Goal: Task Accomplishment & Management: Complete application form

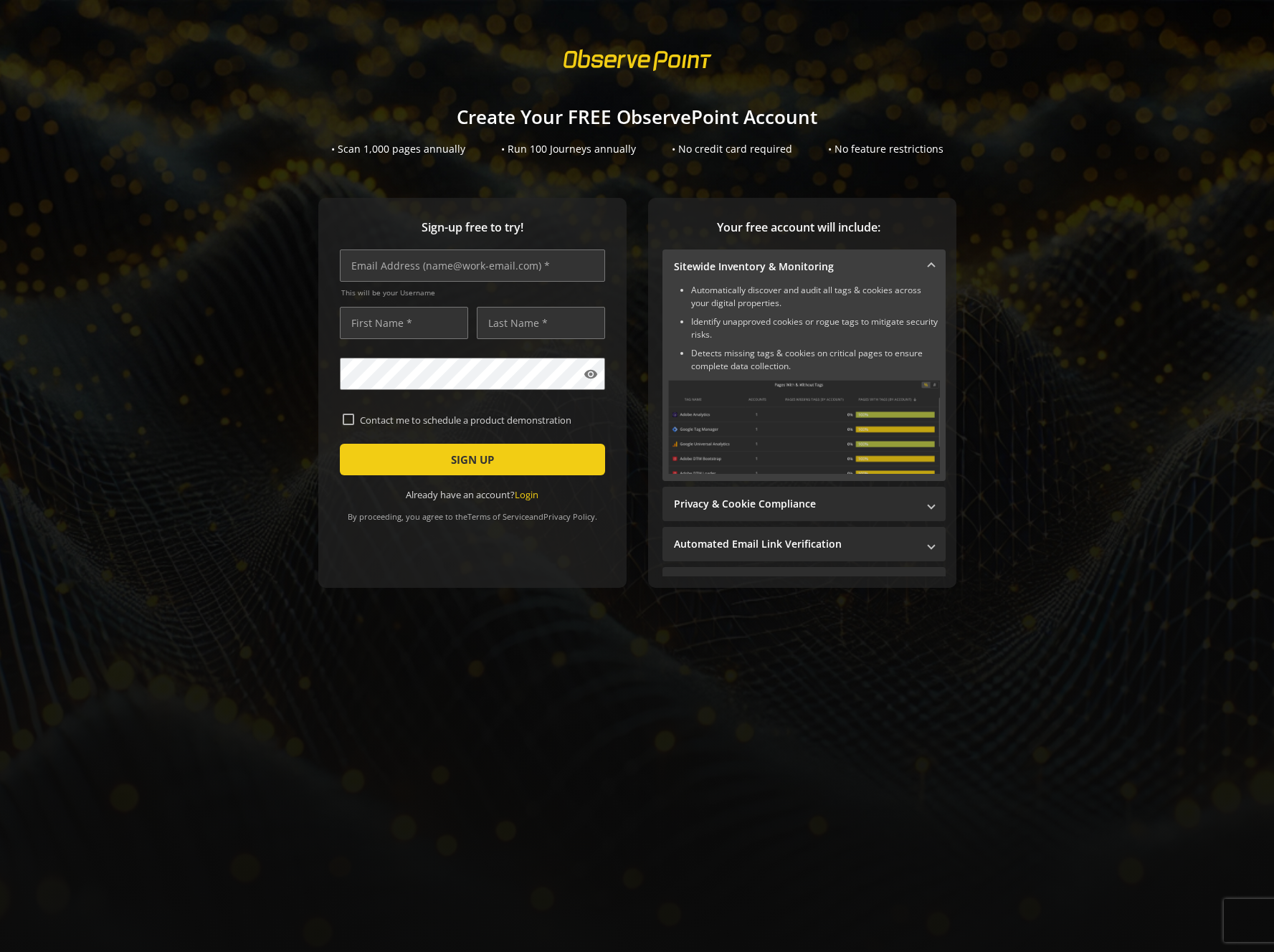
click at [217, 521] on div "Sign-up free to try! This will be your Username visibility Contact me to schedu…" at bounding box center [637, 422] width 1239 height 447
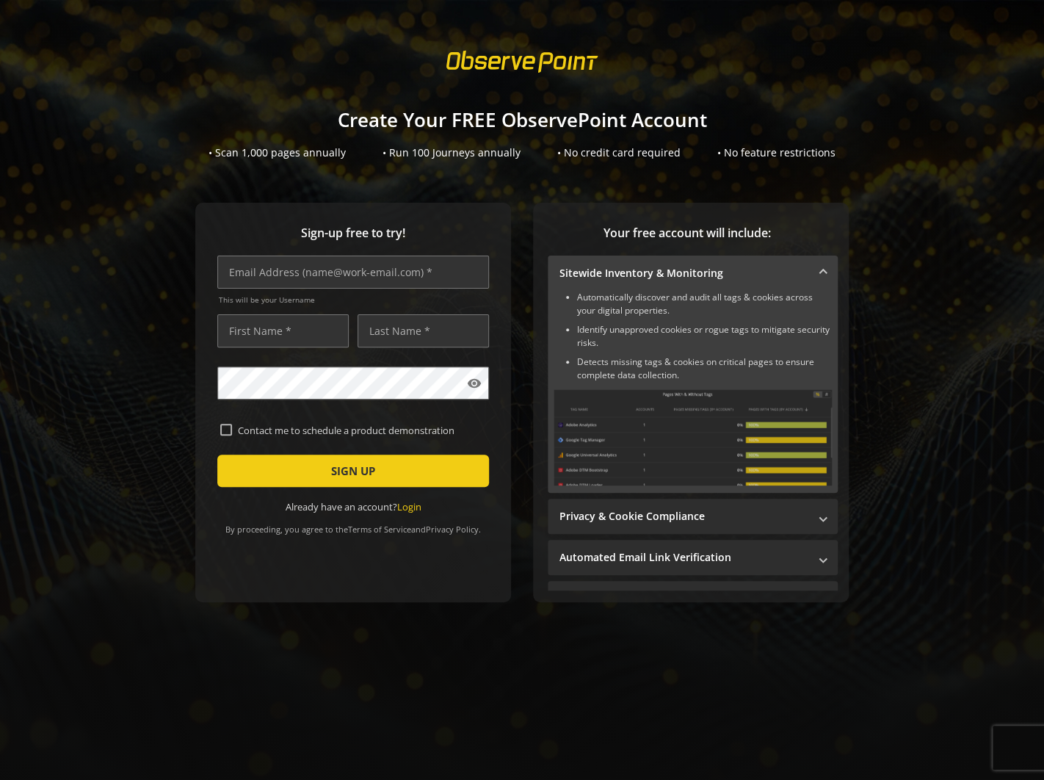
click at [149, 271] on div "Sign-up free to try! This will be your Username visibility Contact me to schedu…" at bounding box center [522, 432] width 1009 height 458
click at [224, 428] on input "Contact me to schedule a product demonstration" at bounding box center [226, 430] width 12 height 12
checkbox input "true"
click at [72, 420] on div "Sign-up free to try! This will be your Username visibility Contact me to schedu…" at bounding box center [522, 432] width 1009 height 458
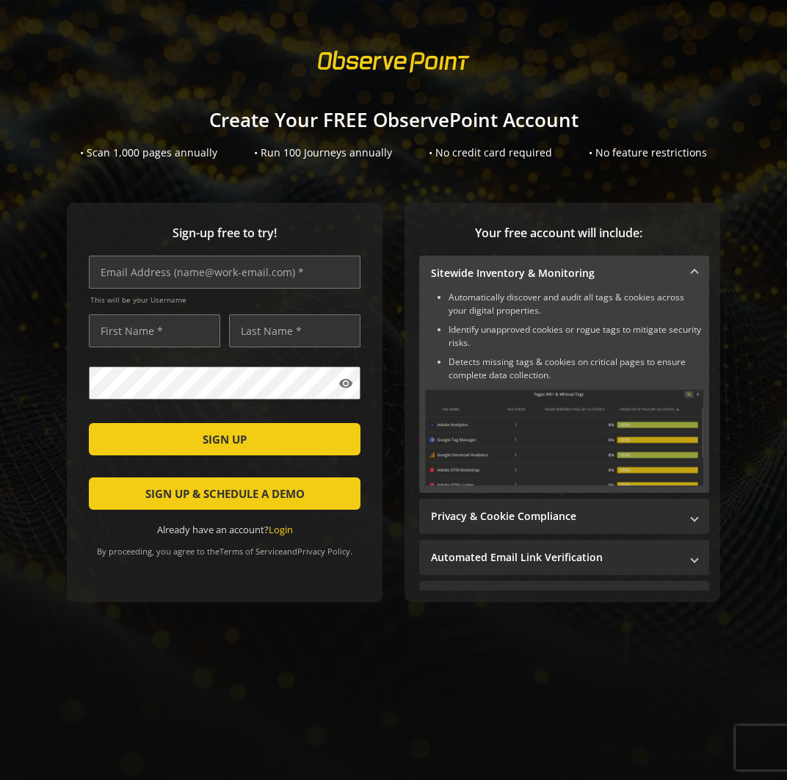
click at [551, 33] on sign-up "Create Your FREE ObservePoint Account • Scan 1,000 pages annually • Run 100 Jou…" at bounding box center [393, 390] width 787 height 780
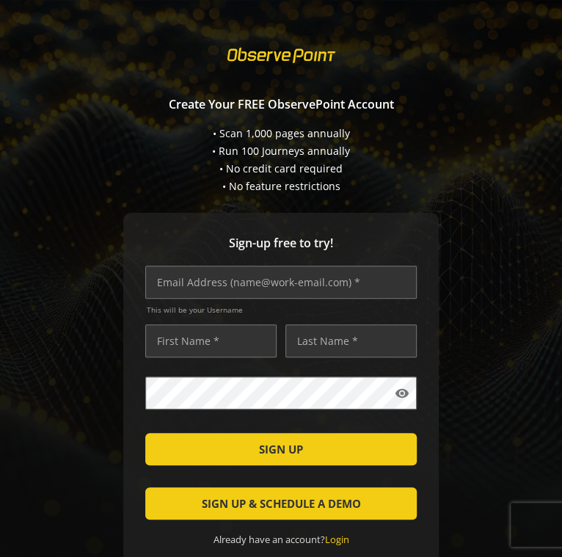
click at [510, 182] on div "• Scan 1,000 pages annually • Run 100 Journeys annually • No credit card requir…" at bounding box center [281, 160] width 562 height 68
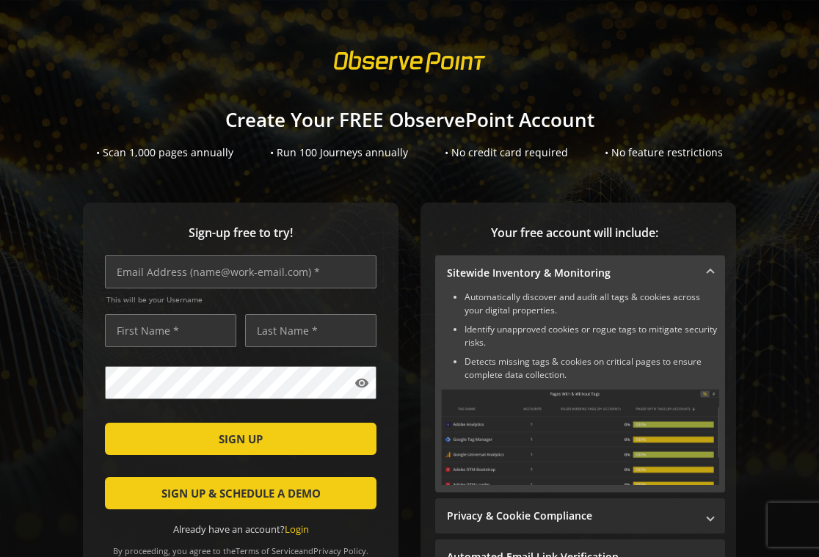
click at [688, 106] on div "Create Your FREE ObservePoint Account • Scan 1,000 pages annually • Run 100 Jou…" at bounding box center [409, 127] width 819 height 65
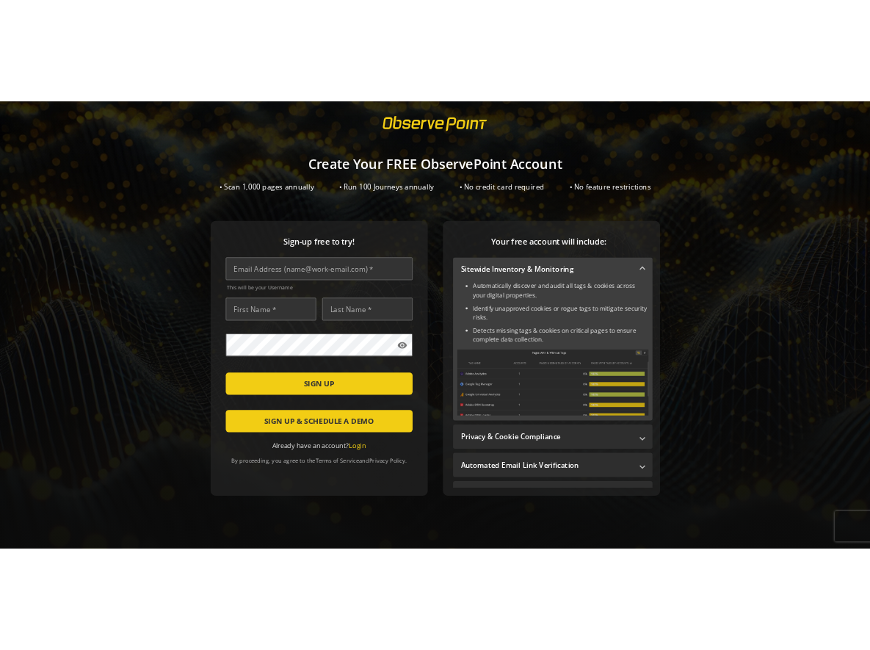
scroll to position [31, 0]
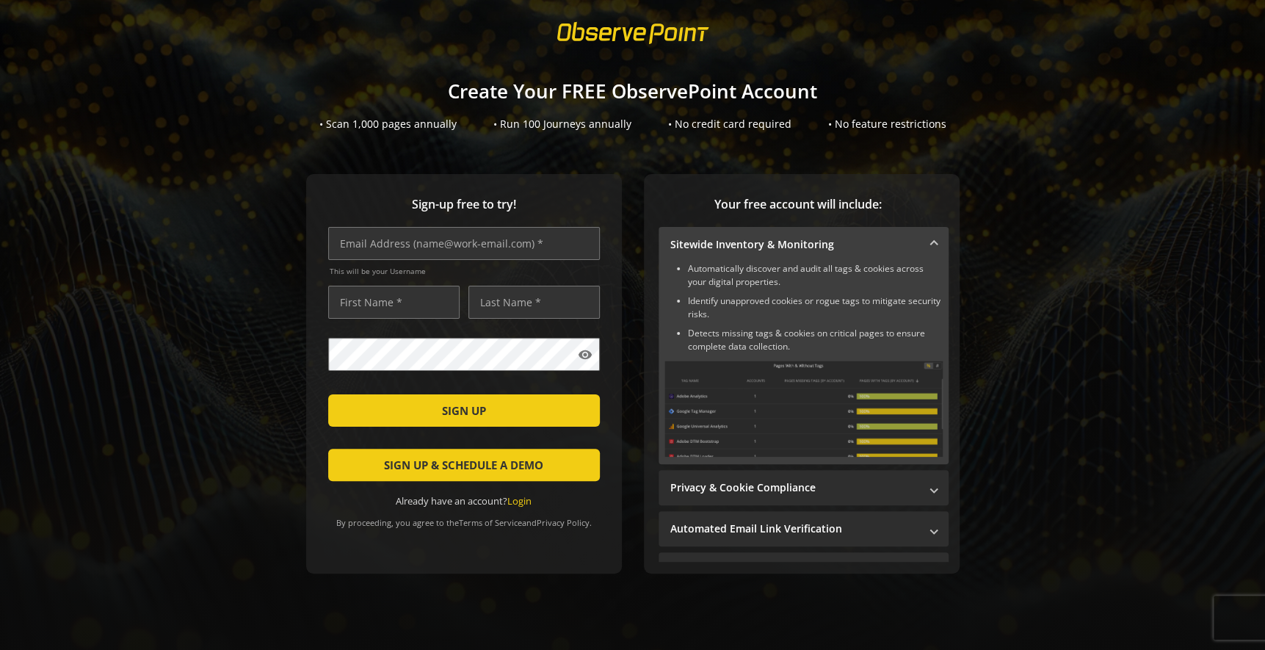
click at [1061, 184] on div "Sign-up free to try! This will be your Username visibility Contact me to schedu…" at bounding box center [633, 403] width 1230 height 458
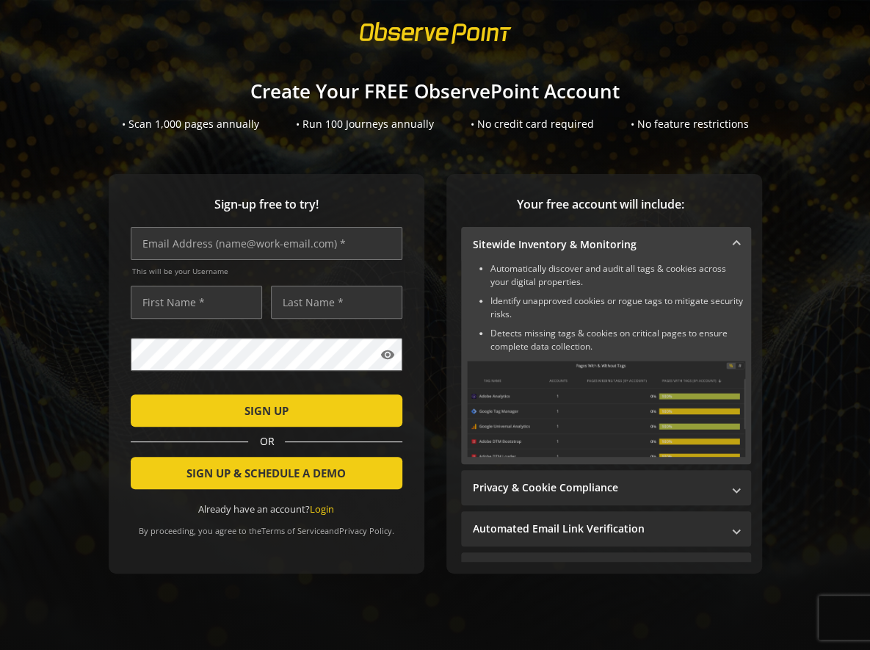
click at [573, 242] on mat-panel-title "Sitewide Inventory & Monitoring" at bounding box center [597, 244] width 249 height 15
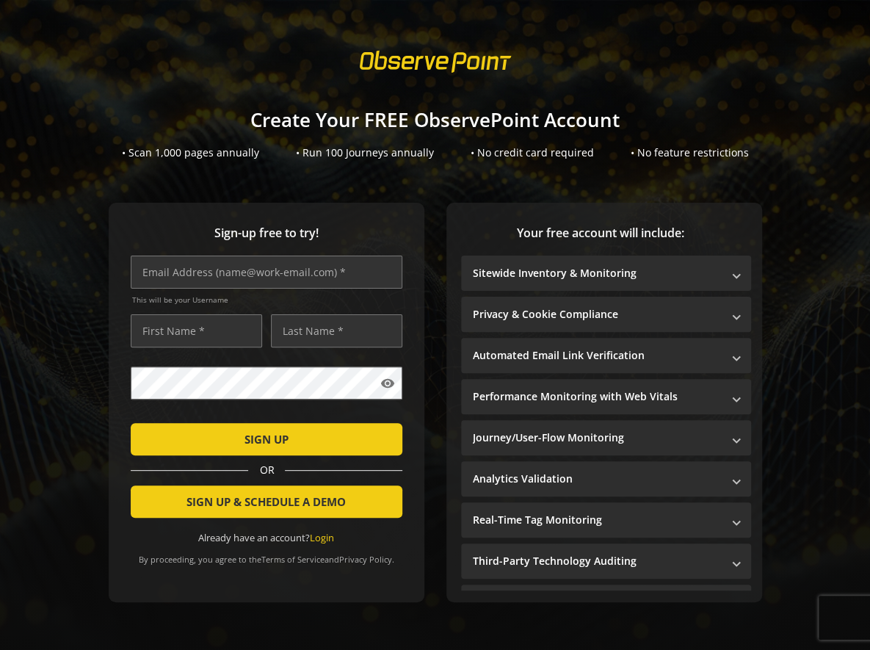
scroll to position [4, 0]
click at [601, 242] on div "Your free account will include: Sitewide Inventory & Monitoring Automatically d…" at bounding box center [604, 402] width 316 height 399
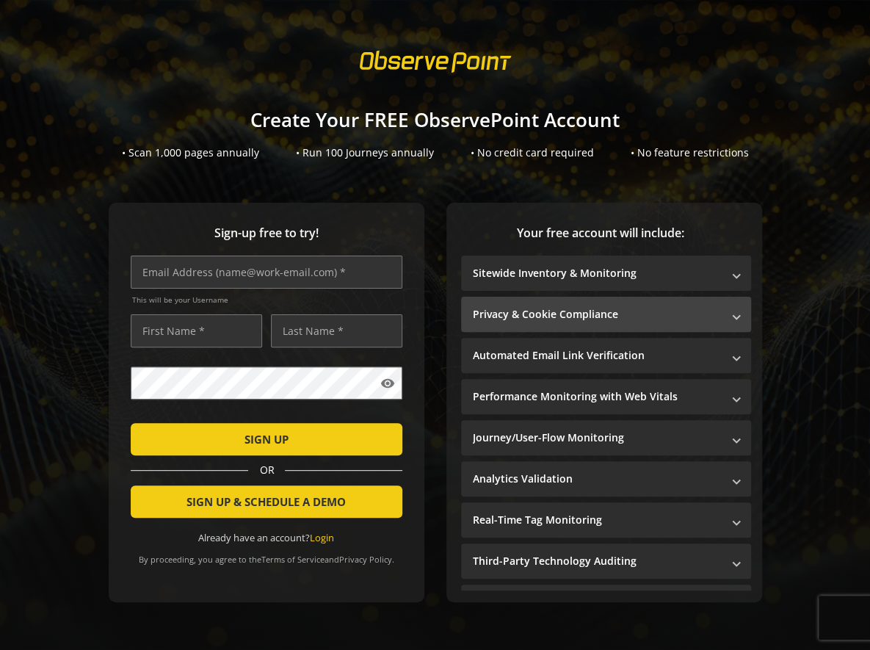
click at [542, 308] on mat-panel-title "Privacy & Cookie Compliance" at bounding box center [597, 314] width 249 height 15
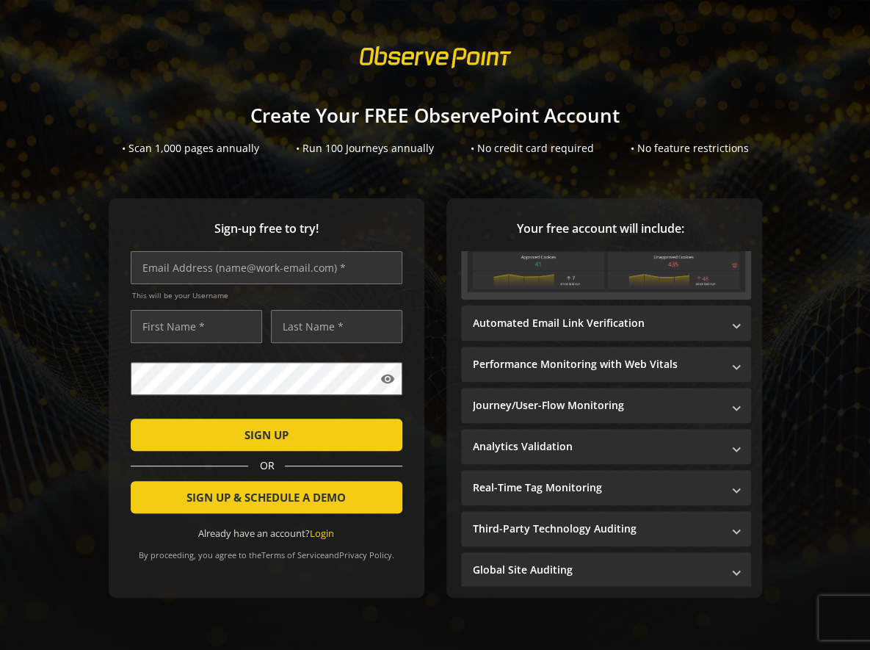
scroll to position [0, 0]
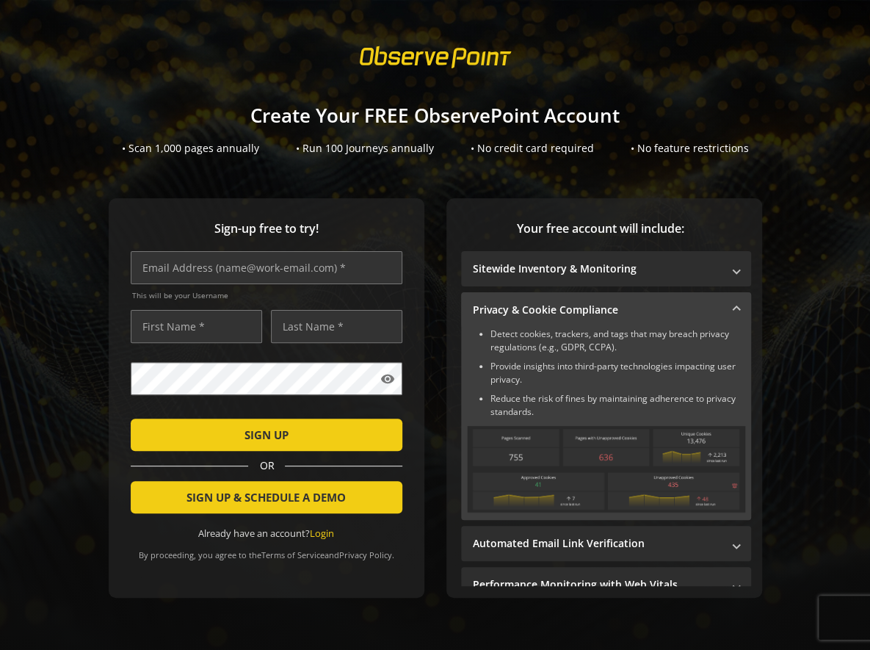
click at [548, 316] on mat-panel-title "Privacy & Cookie Compliance" at bounding box center [597, 309] width 249 height 15
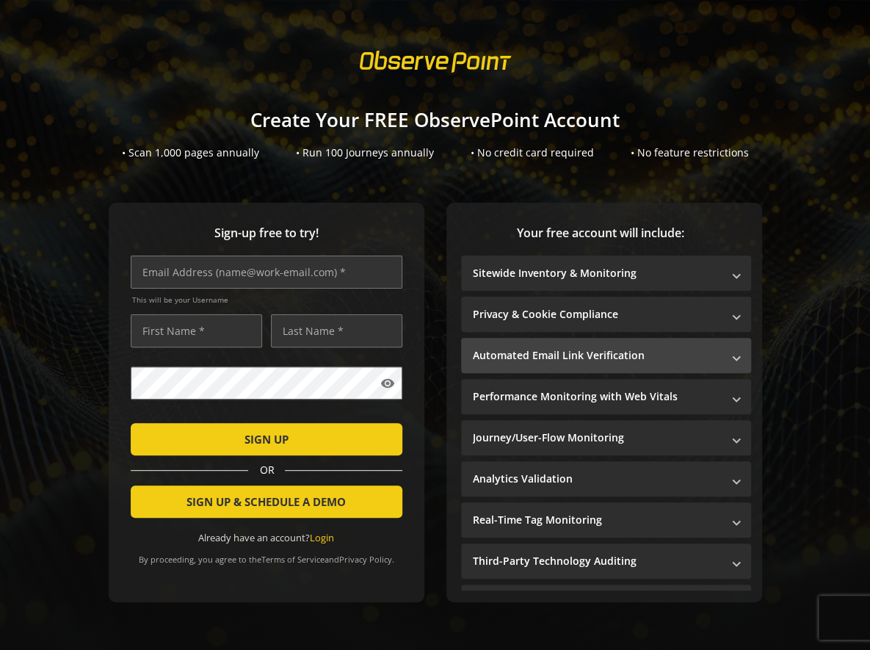
click at [538, 348] on mat-panel-title "Automated Email Link Verification" at bounding box center [597, 355] width 249 height 15
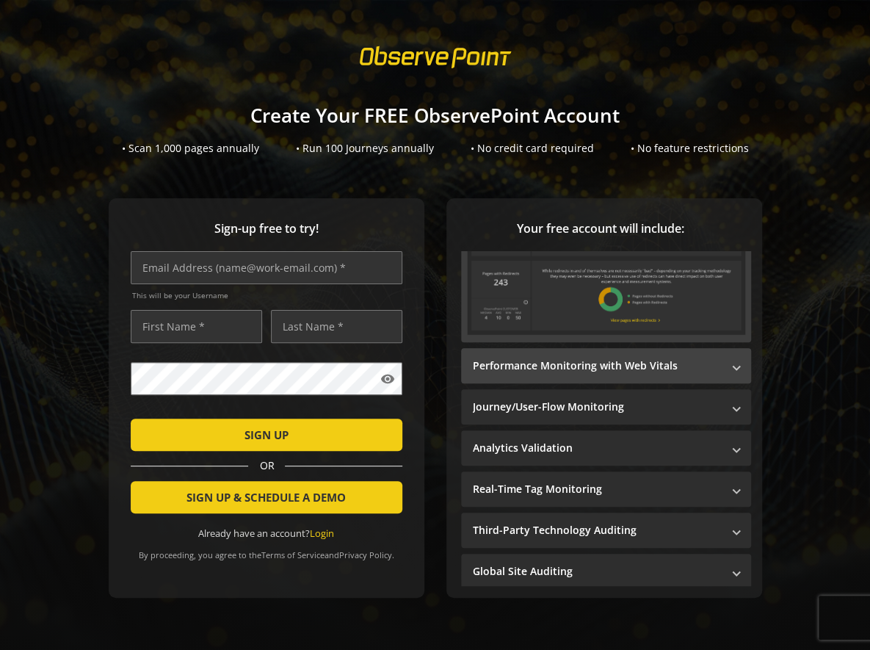
click at [551, 371] on mat-expansion-panel-header "Performance Monitoring with Web Vitals" at bounding box center [606, 365] width 290 height 35
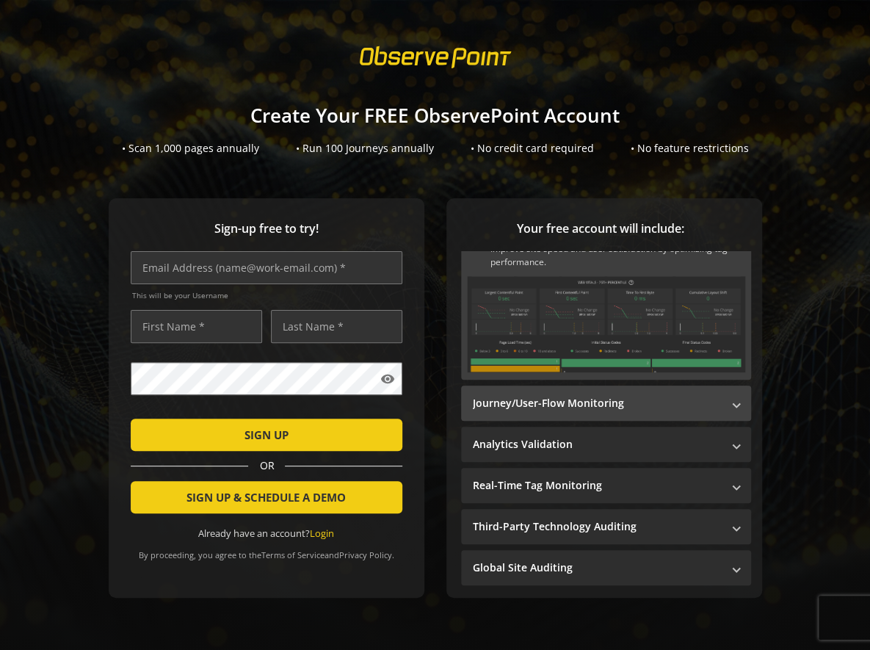
click at [559, 397] on mat-panel-title "Journey/User-Flow Monitoring" at bounding box center [597, 403] width 249 height 15
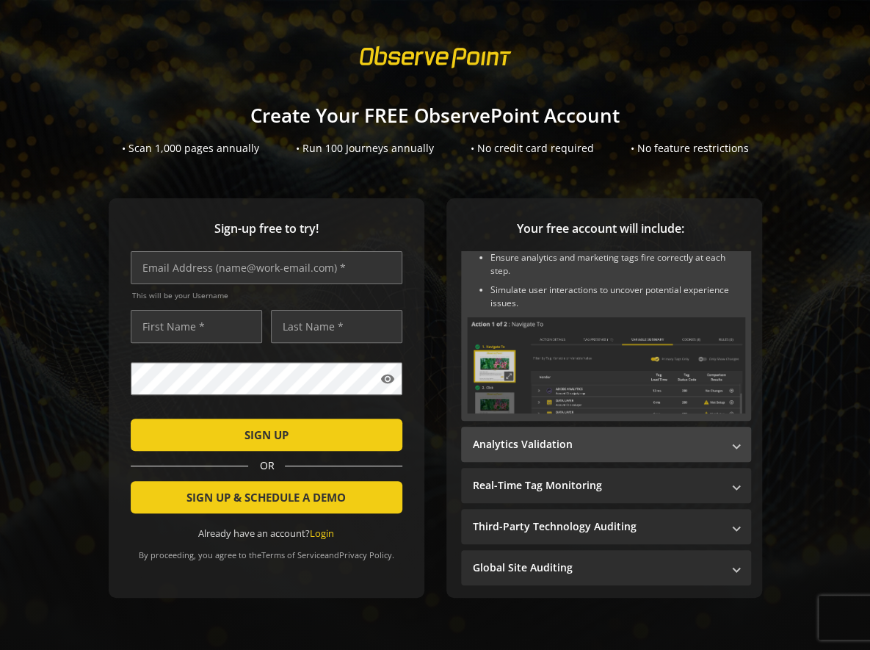
scroll to position [216, 0]
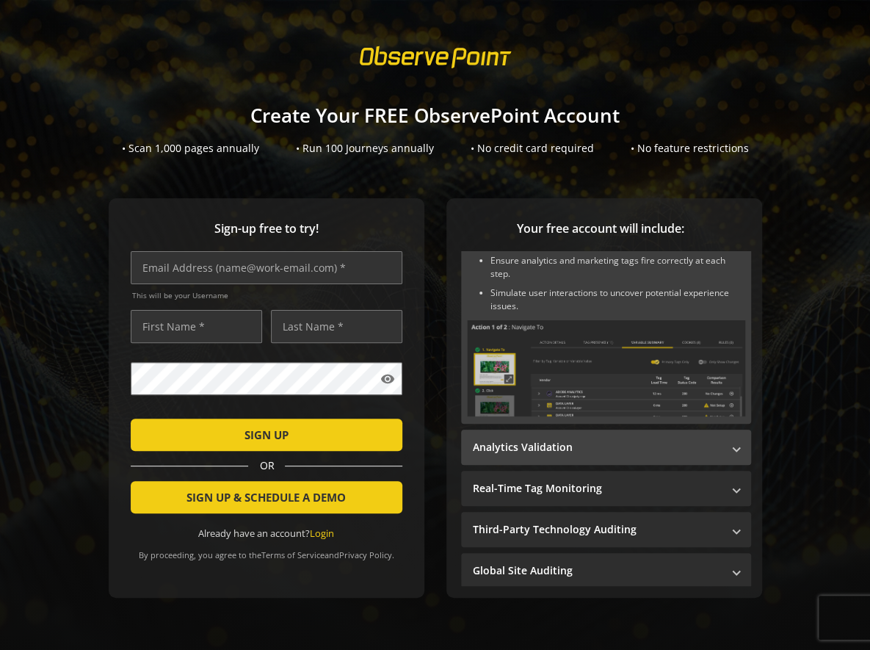
click at [531, 446] on mat-panel-title "Analytics Validation" at bounding box center [597, 447] width 249 height 15
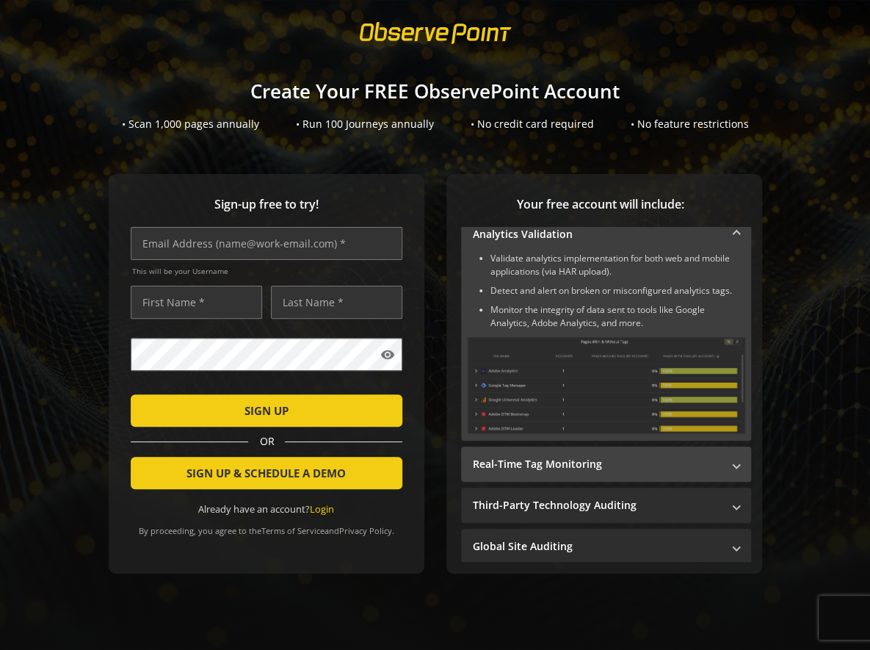
scroll to position [34, 0]
click at [548, 457] on mat-panel-title "Real-Time Tag Monitoring" at bounding box center [597, 464] width 249 height 15
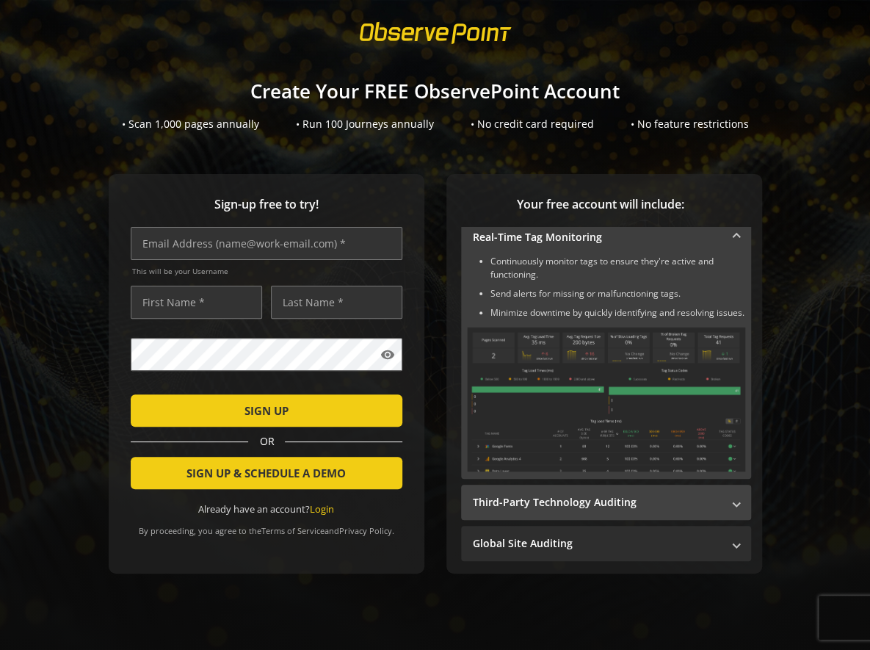
click at [545, 485] on mat-expansion-panel-header "Third-Party Technology Auditing" at bounding box center [606, 502] width 290 height 35
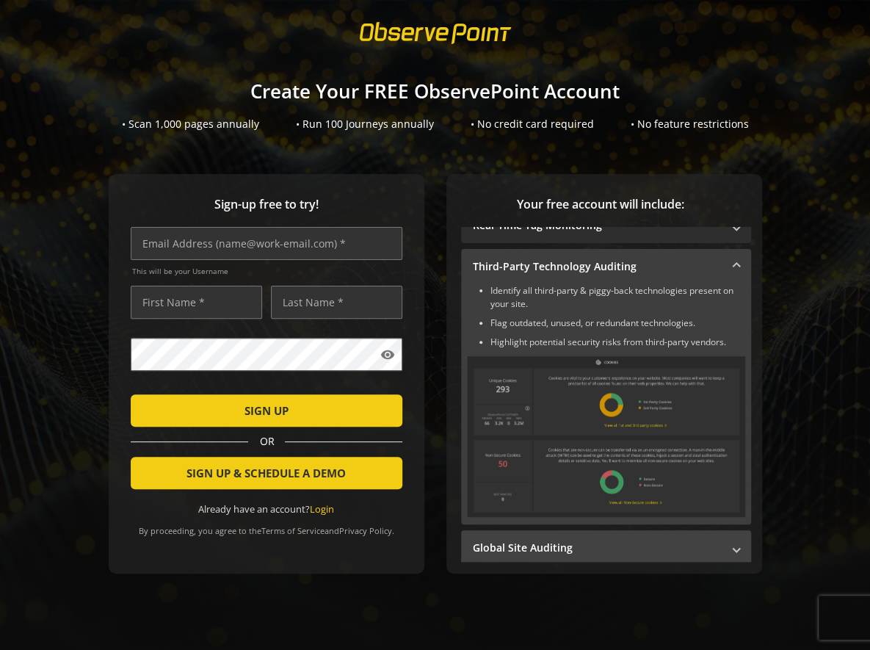
click at [537, 531] on mat-expansion-panel-header "Global Site Auditing" at bounding box center [606, 547] width 290 height 35
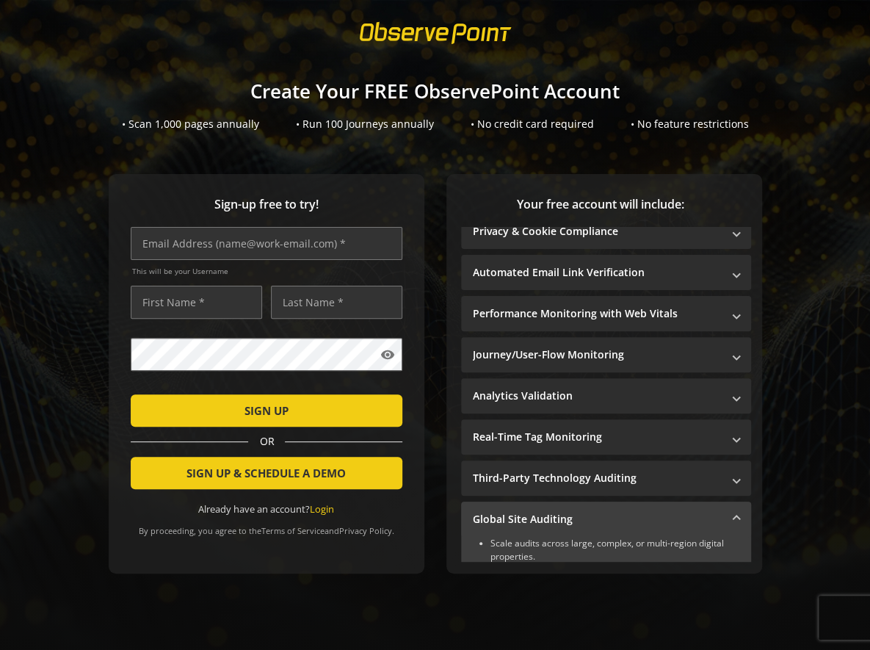
scroll to position [0, 0]
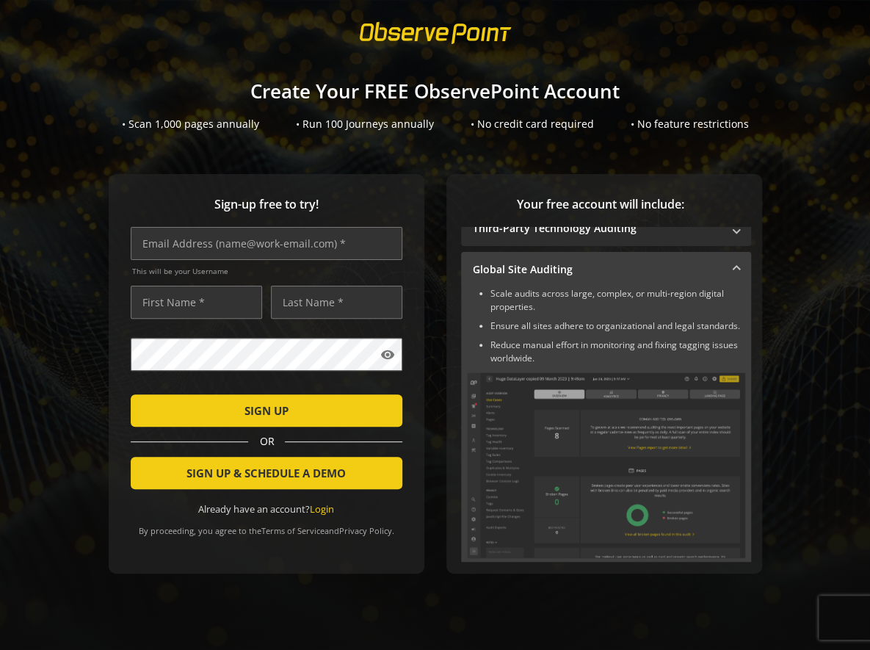
click at [571, 262] on mat-panel-title "Global Site Auditing" at bounding box center [597, 269] width 249 height 15
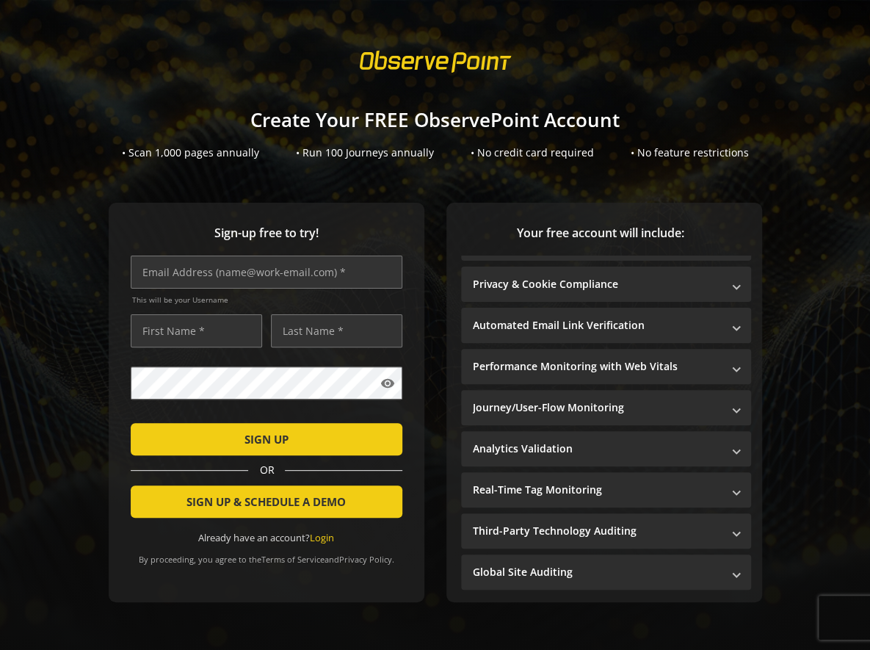
scroll to position [29, 0]
click at [454, 171] on sign-up "Create Your FREE ObservePoint Account • Scan 1,000 pages annually • Run 100 Jou…" at bounding box center [435, 325] width 870 height 650
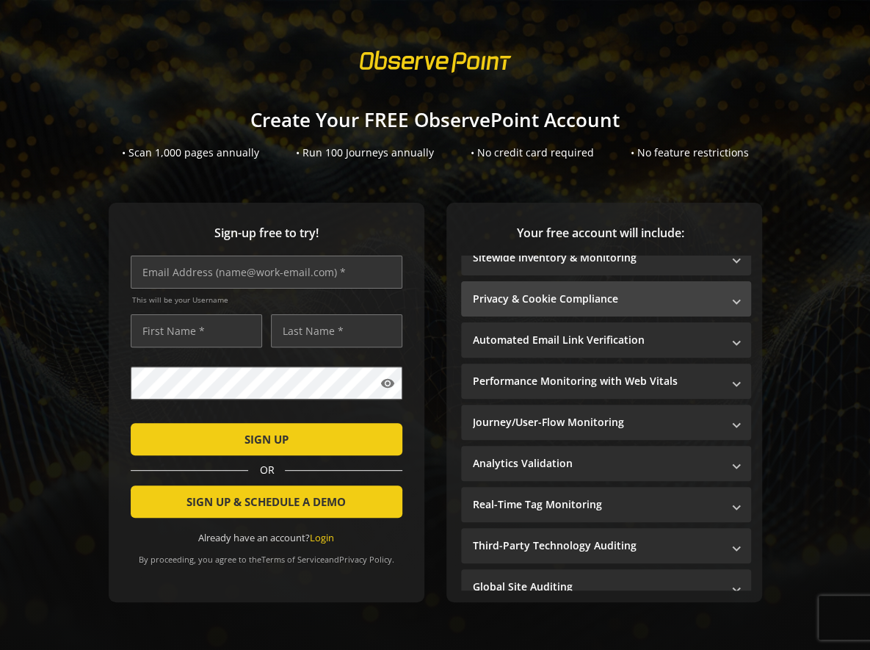
scroll to position [0, 0]
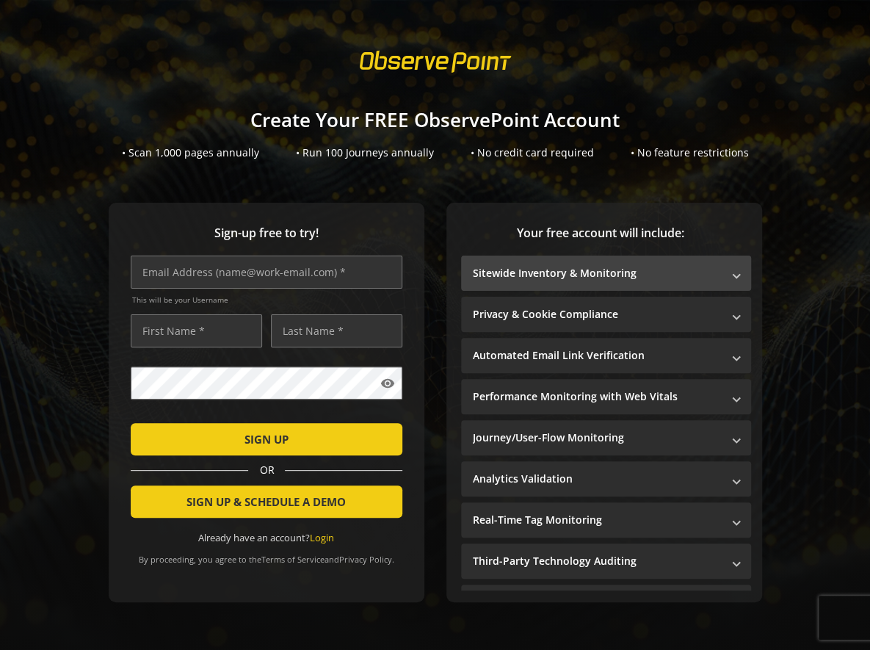
click at [530, 266] on mat-panel-title "Sitewide Inventory & Monitoring" at bounding box center [597, 273] width 249 height 15
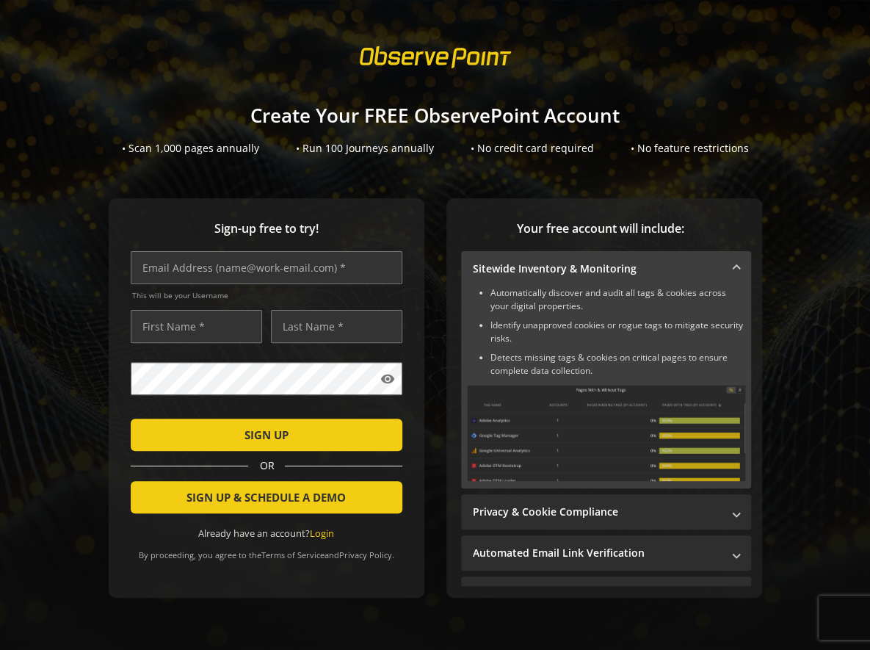
click at [721, 173] on sign-up "Create Your FREE ObservePoint Account • Scan 1,000 pages annually • Run 100 Jou…" at bounding box center [435, 325] width 870 height 650
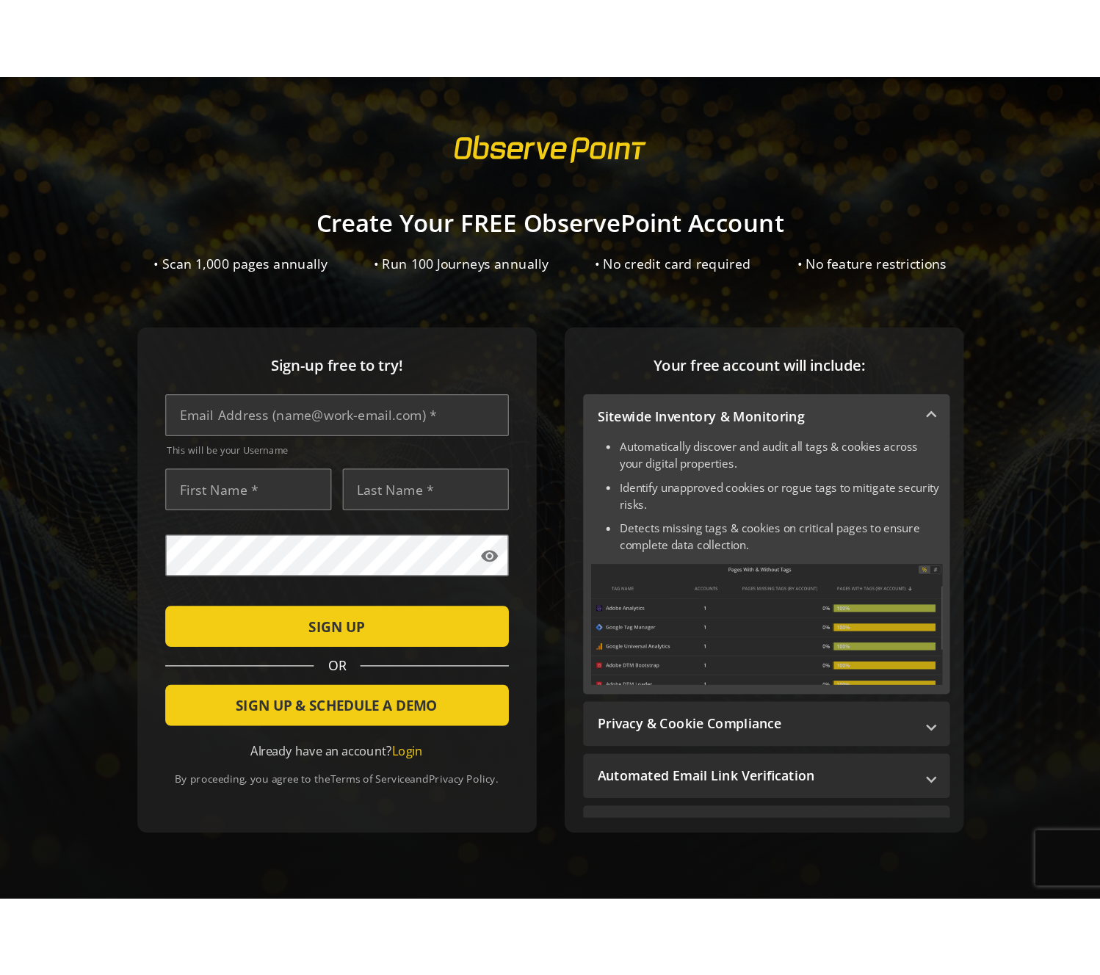
scroll to position [4, 0]
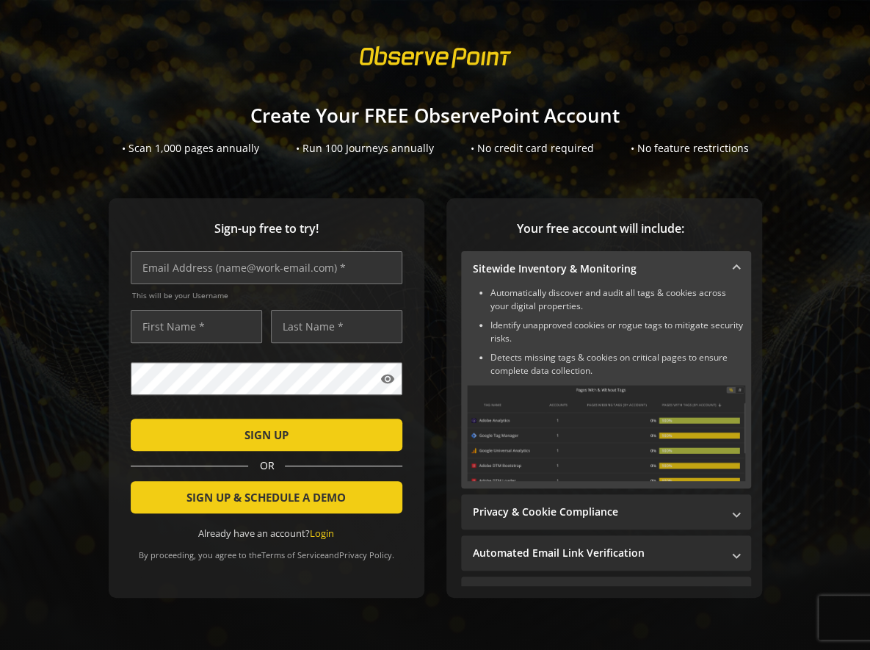
click at [866, 197] on sign-up "Create Your FREE ObservePoint Account • Scan 1,000 pages annually • Run 100 Jou…" at bounding box center [435, 325] width 870 height 650
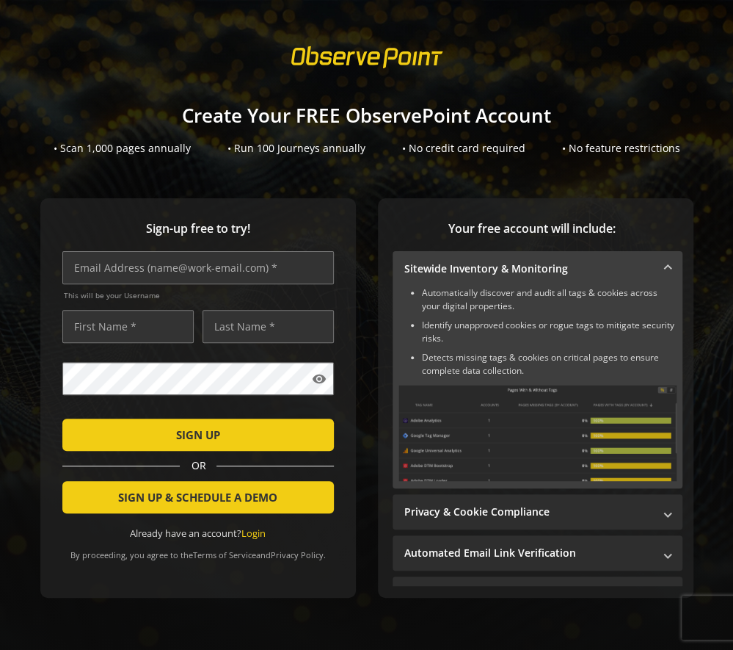
click at [661, 132] on div "Create Your FREE ObservePoint Account • Scan 1,000 pages annually • Run 100 Jou…" at bounding box center [366, 122] width 733 height 65
click at [429, 75] on span at bounding box center [367, 57] width 178 height 42
click at [627, 29] on sign-up "Create Your FREE ObservePoint Account • Scan 1,000 pages annually • Run 100 Jou…" at bounding box center [366, 325] width 733 height 650
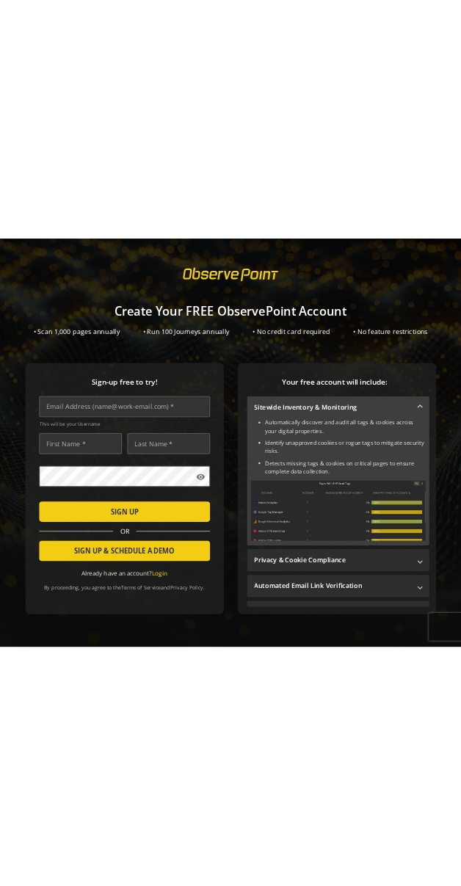
scroll to position [0, 0]
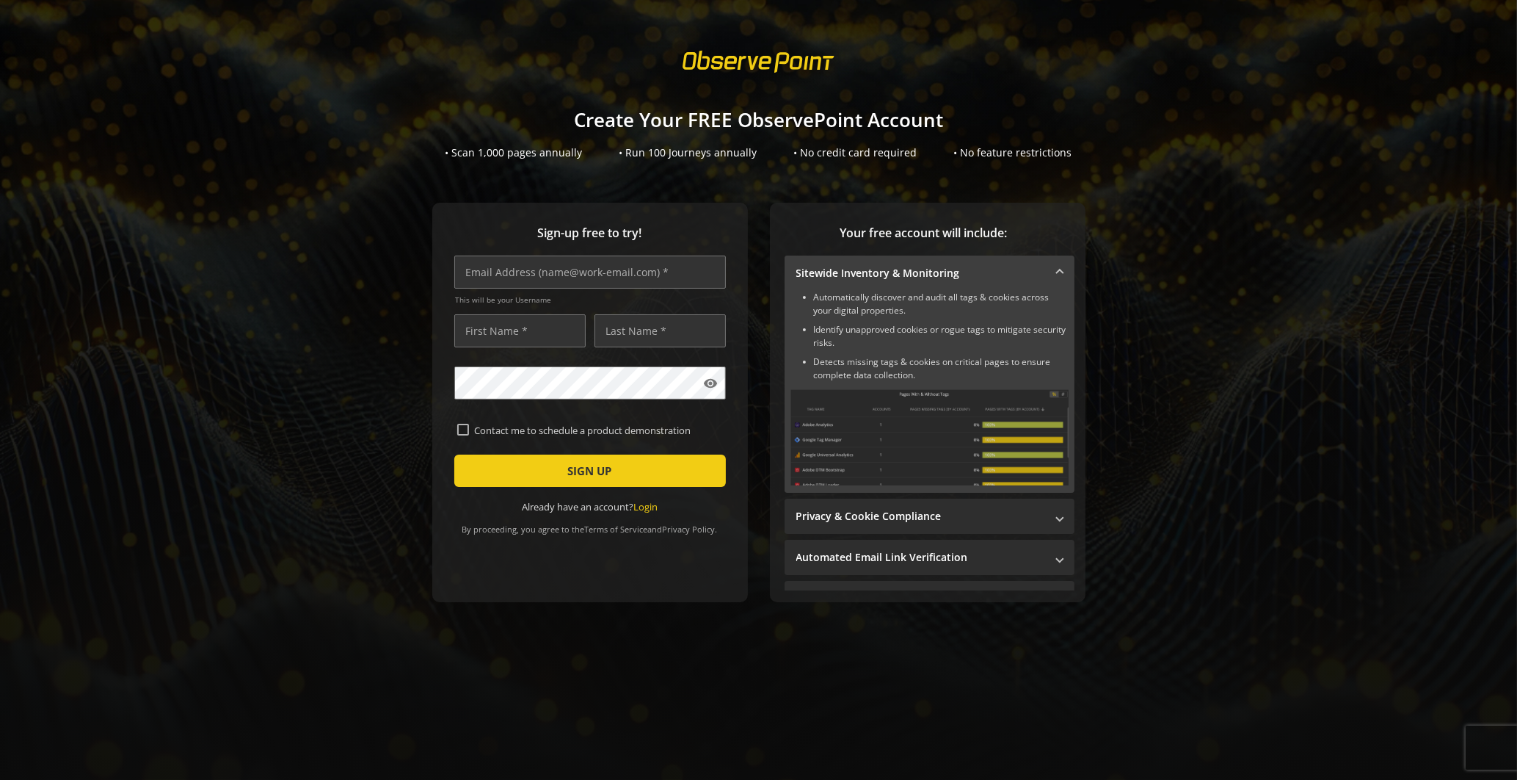
click at [1084, 117] on h1 "Create Your FREE ObservePoint Account" at bounding box center [758, 119] width 1517 height 21
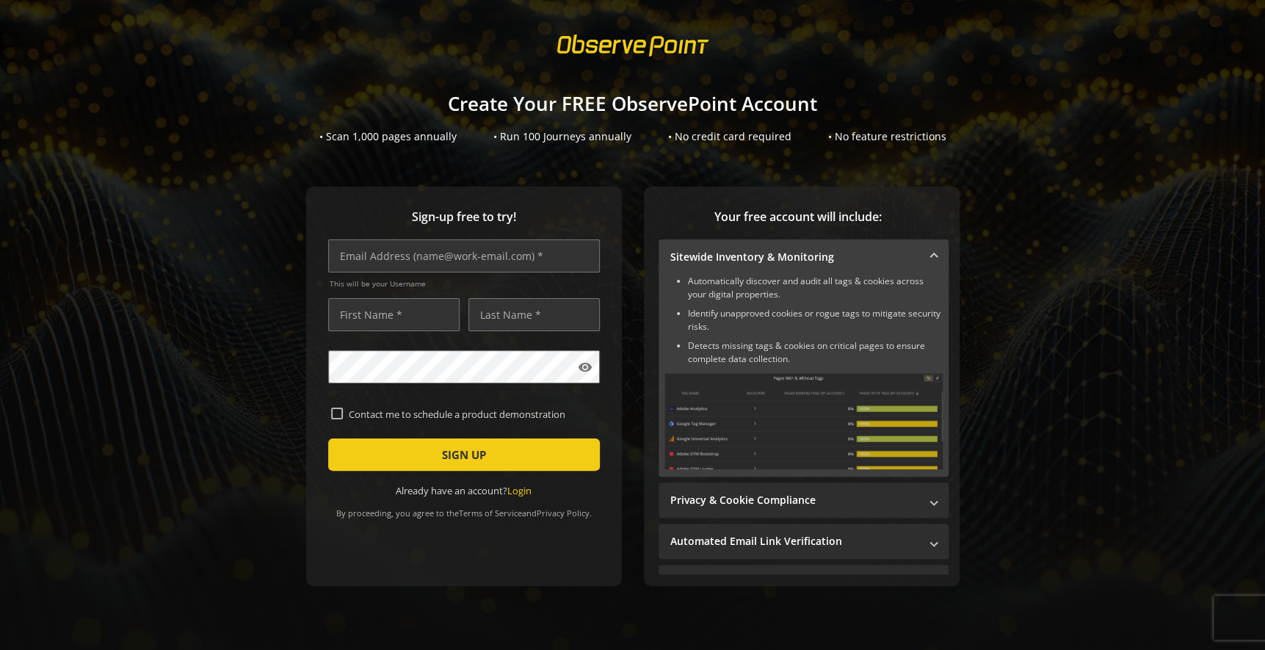
scroll to position [34, 0]
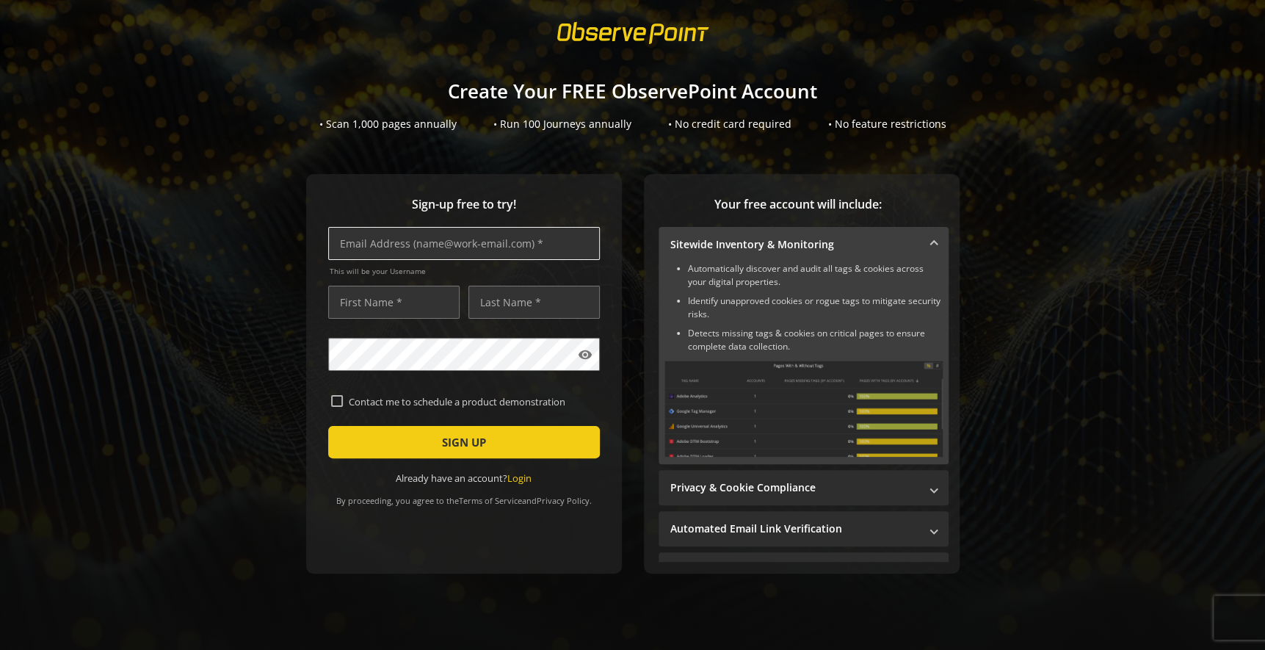
click at [404, 228] on input "text" at bounding box center [464, 243] width 272 height 33
click at [274, 296] on div "Sign-up free to try! This will be your Username visibility Contact me to schedu…" at bounding box center [633, 403] width 1230 height 458
click at [225, 307] on div "Sign-up free to try! This will be your Username visibility Contact me to schedu…" at bounding box center [633, 403] width 1230 height 458
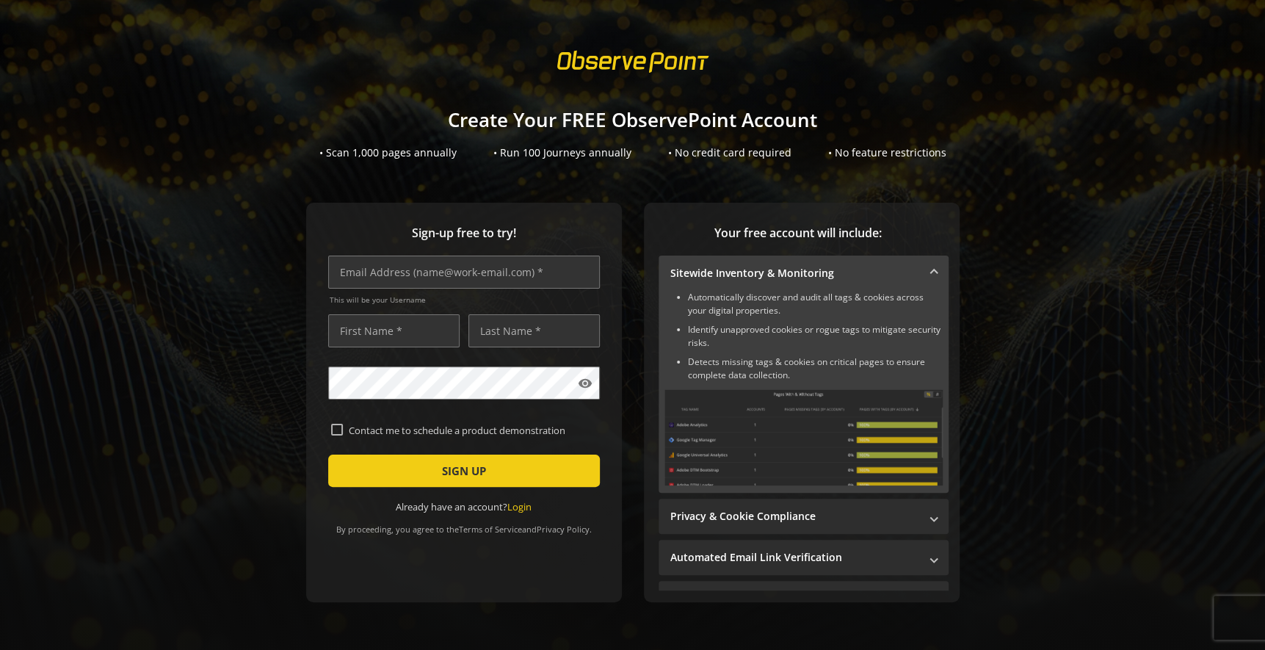
click at [229, 329] on div "Sign-up free to try! This will be your Username visibility Contact me to schedu…" at bounding box center [633, 432] width 1230 height 458
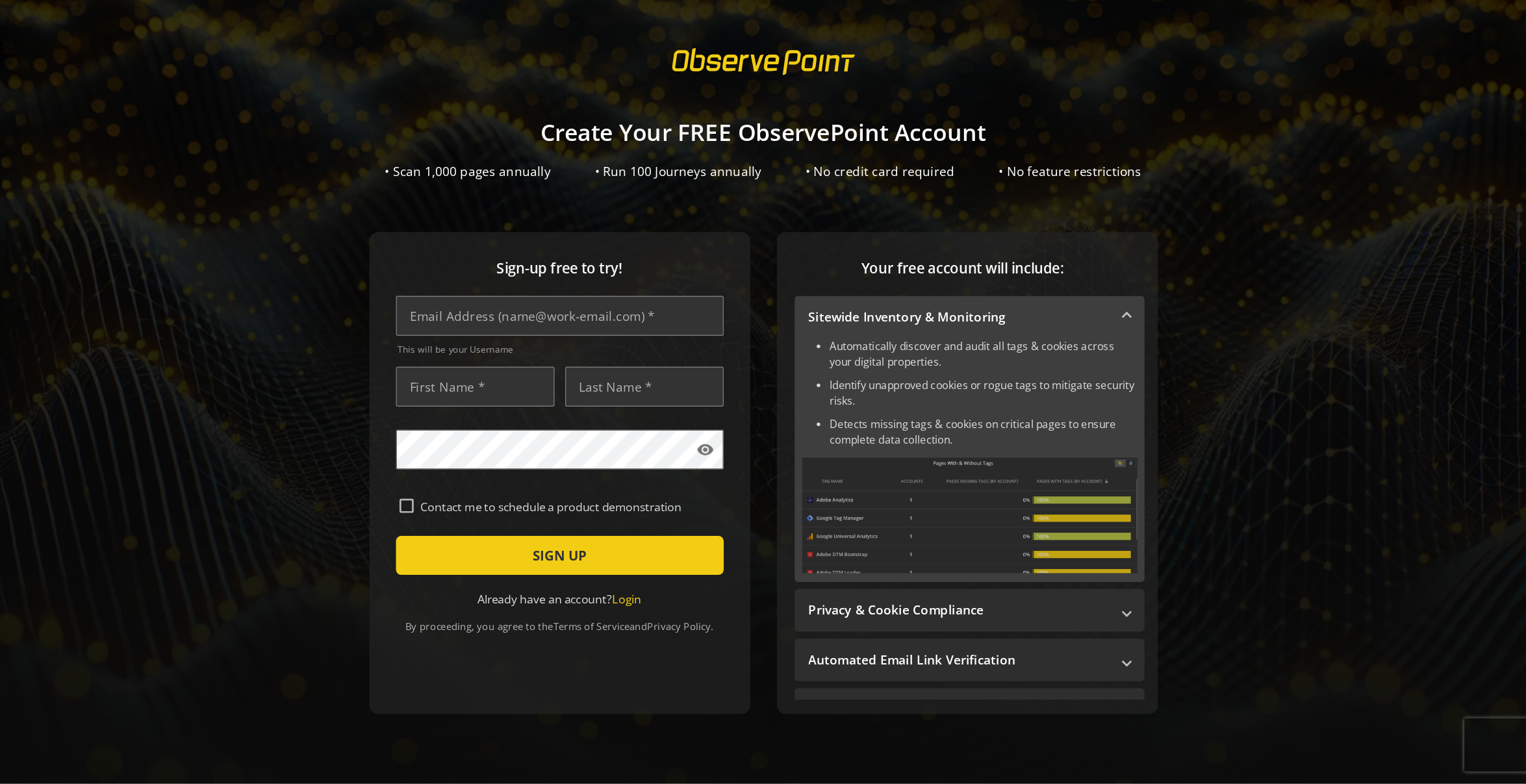
scroll to position [30, 0]
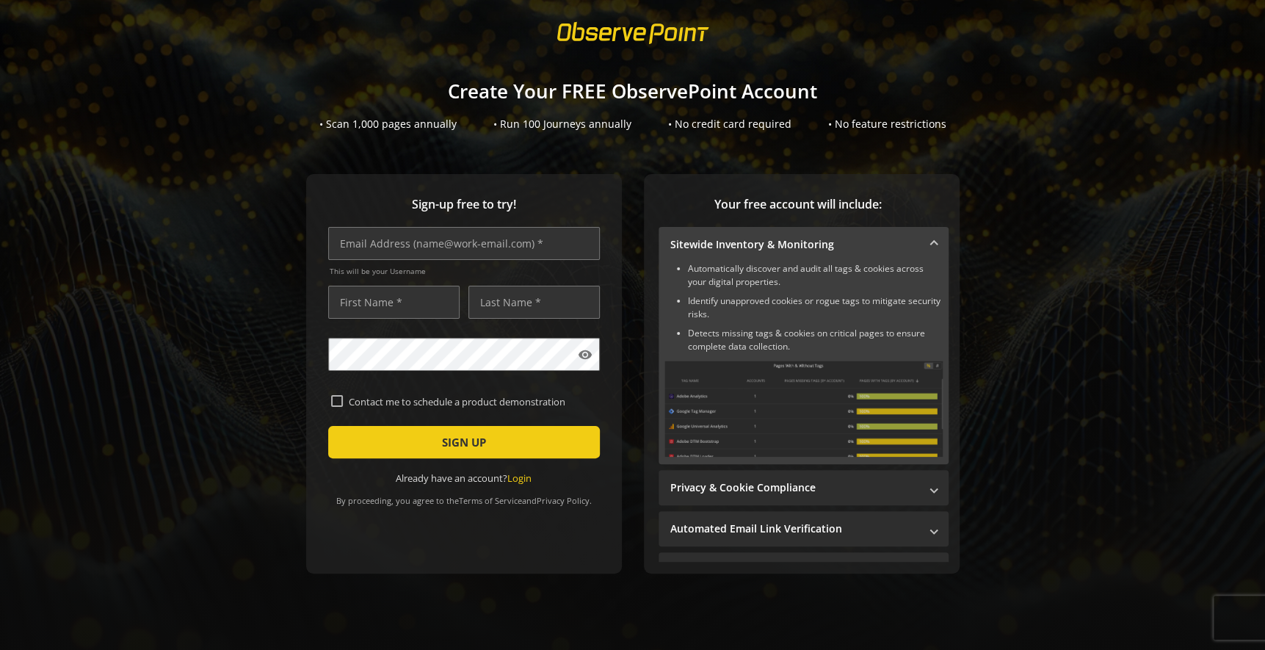
click at [208, 338] on div "Sign-up free to try! This will be your Username visibility Contact me to schedu…" at bounding box center [633, 403] width 1230 height 458
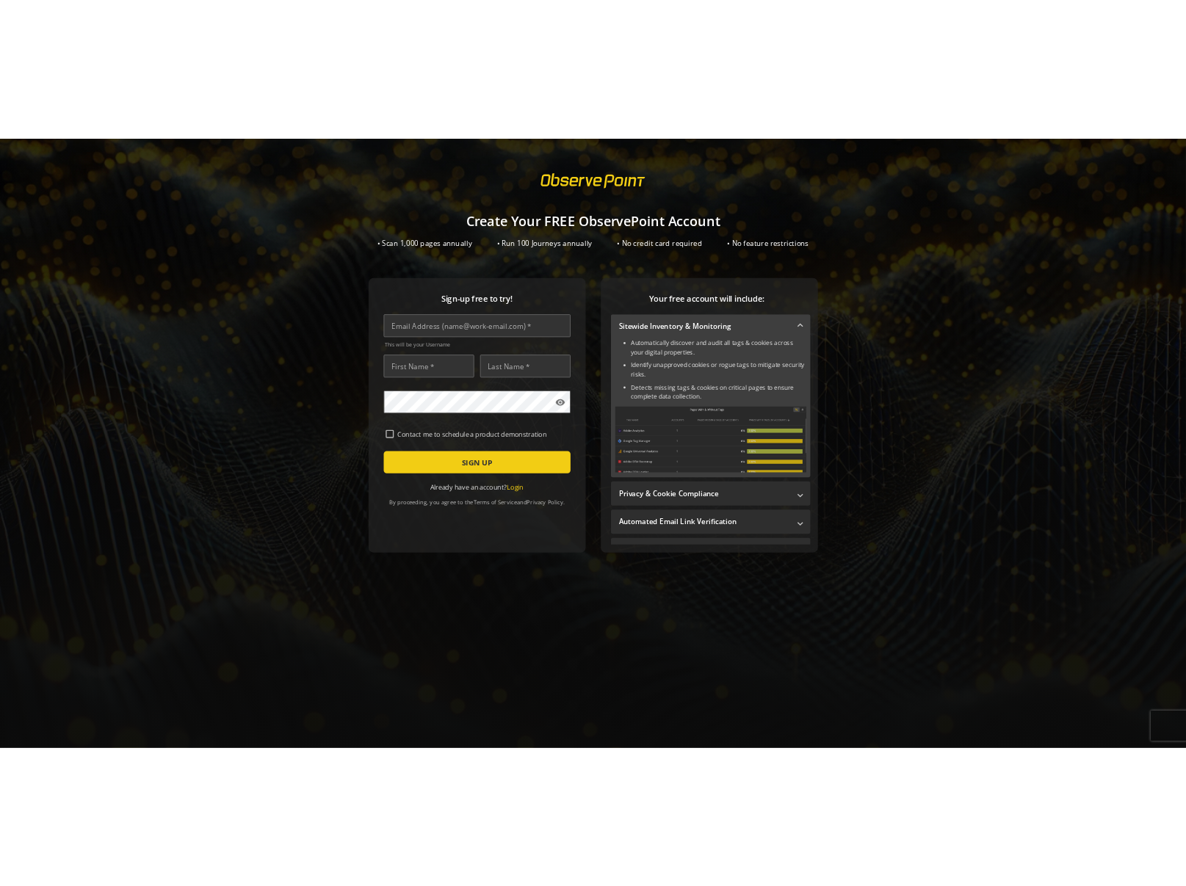
scroll to position [0, 0]
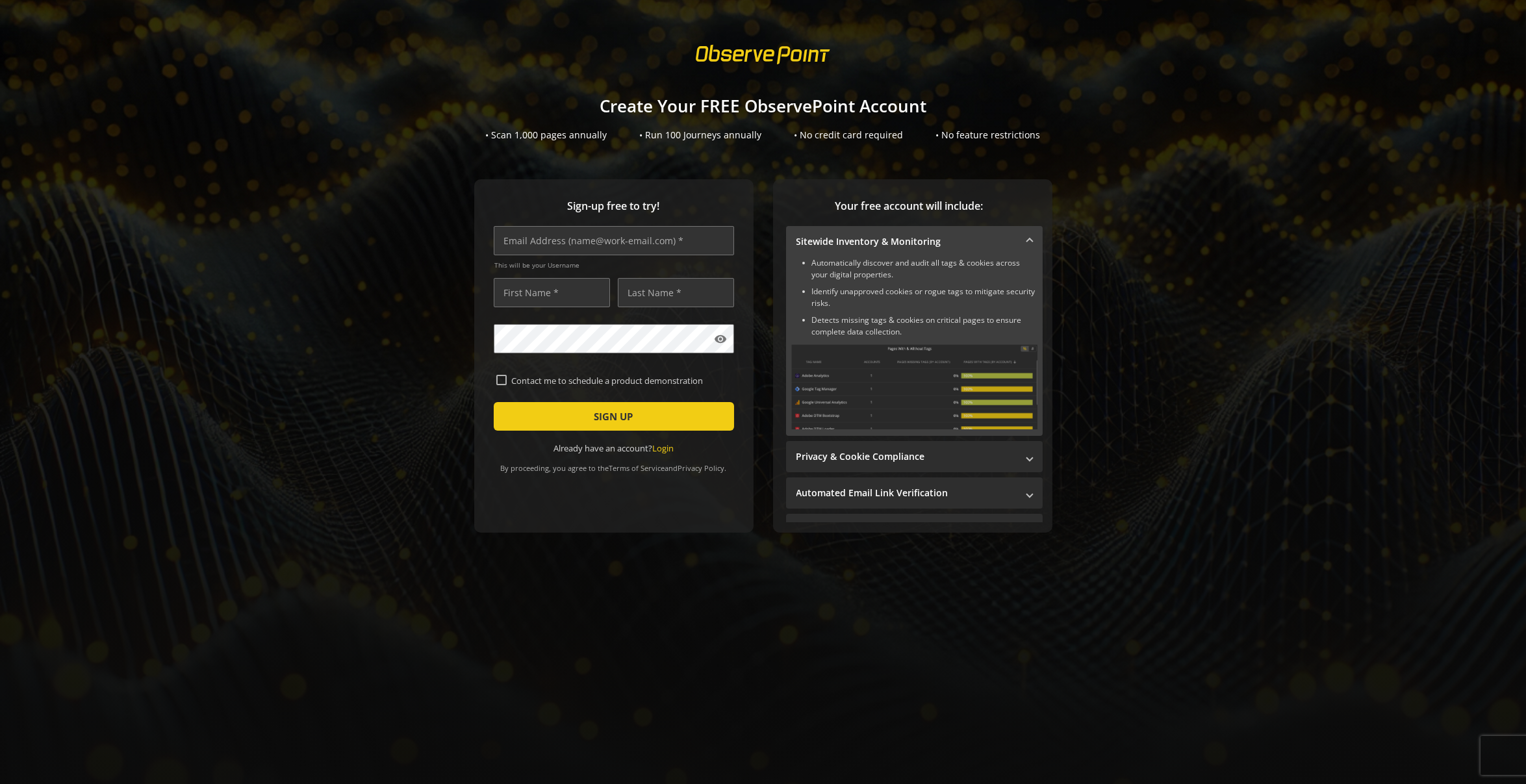
copy div "Contact me to schedule a product demonstration"
drag, startPoint x: 728, startPoint y: 380, endPoint x: 484, endPoint y: 382, distance: 244.0
click at [484, 382] on div "Sign-up free to try! This will be your Username visibility Contact me to schedu…" at bounding box center [614, 356] width 280 height 353
